Goal: Task Accomplishment & Management: Manage account settings

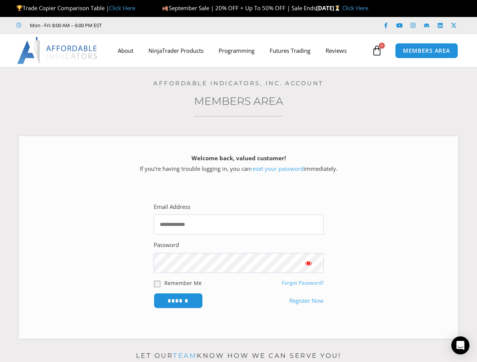
click at [238, 181] on div "Welcome back, valued customer! If you’re having trouble logging in, you can res…" at bounding box center [238, 237] width 439 height 203
click at [377, 51] on icon at bounding box center [376, 50] width 11 height 11
click at [178, 301] on input "******" at bounding box center [178, 300] width 49 height 15
click at [460, 346] on icon "Open Intercom Messenger" at bounding box center [460, 345] width 8 height 9
